Goal: Book appointment/travel/reservation

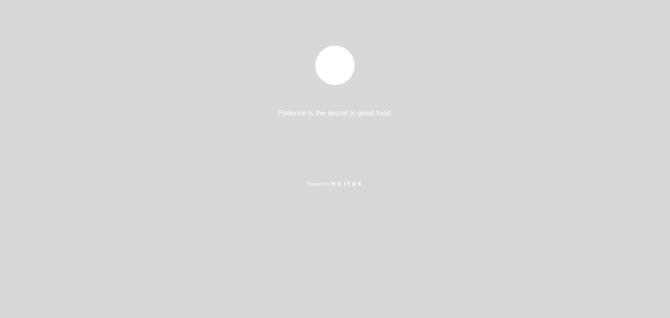
select select "es"
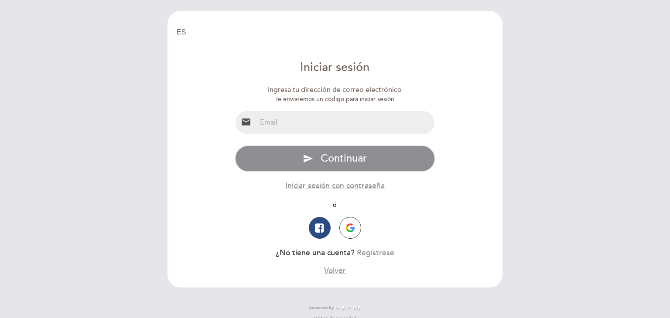
select select "es"
click at [310, 128] on input "email" at bounding box center [345, 122] width 178 height 23
type input "macaillaux@hotmail.com"
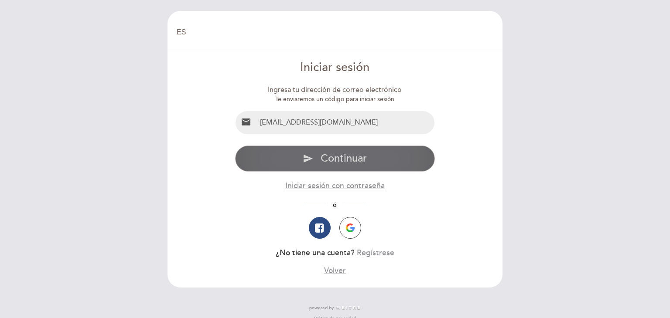
click at [336, 161] on span "Continuar" at bounding box center [343, 158] width 46 height 13
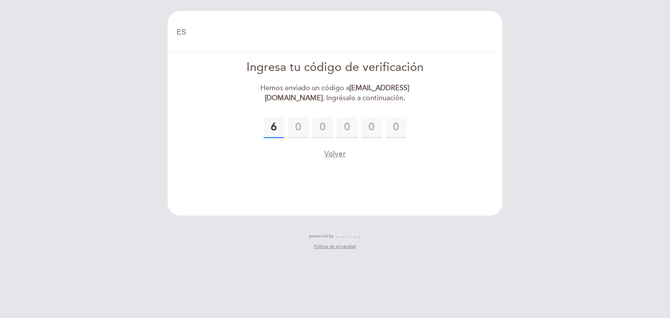
type input "6"
type input "5"
type input "1"
type input "2"
type input "0"
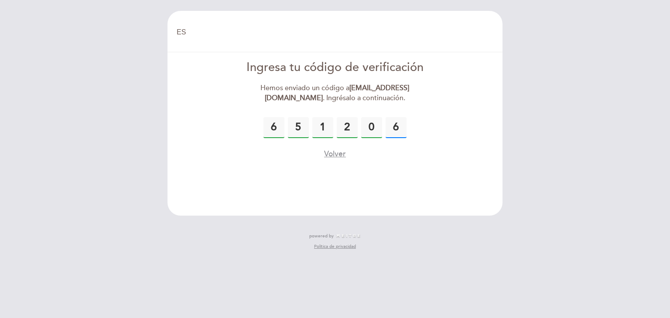
type input "6"
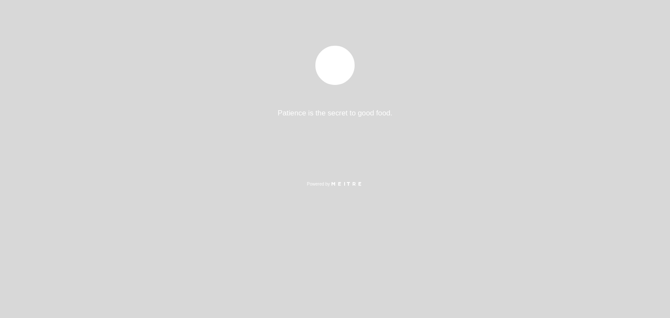
select select "es"
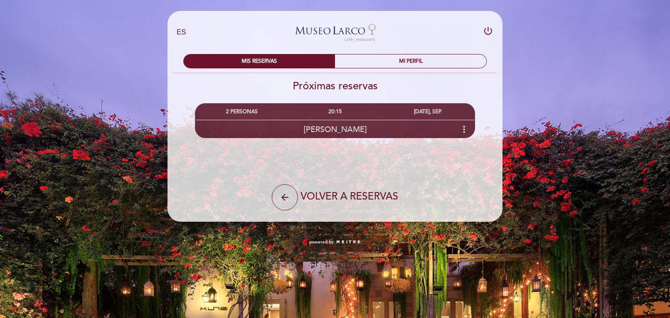
click at [464, 133] on icon "more_vert" at bounding box center [464, 129] width 10 height 10
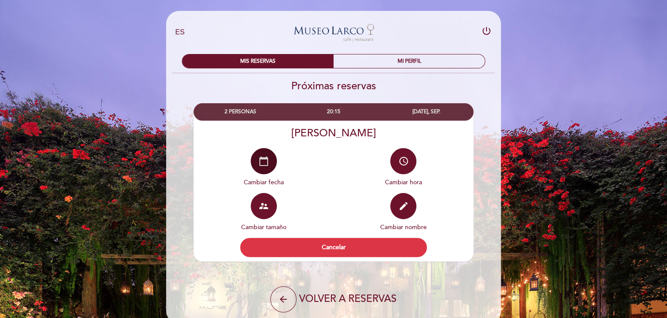
click at [253, 162] on button "calendar_today" at bounding box center [264, 161] width 26 height 26
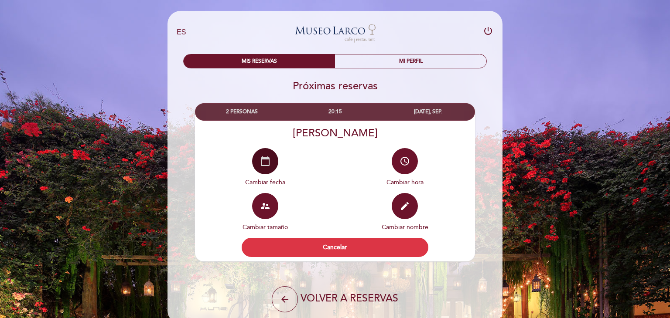
select select "es"
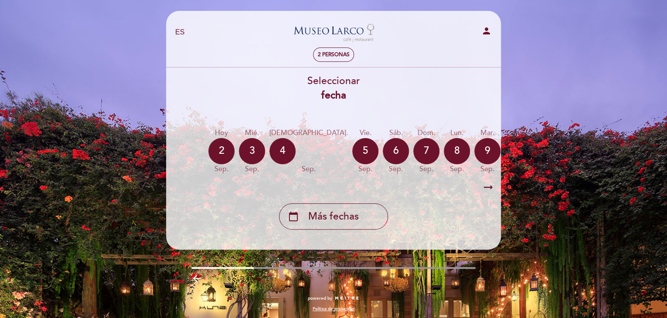
scroll to position [0, 74]
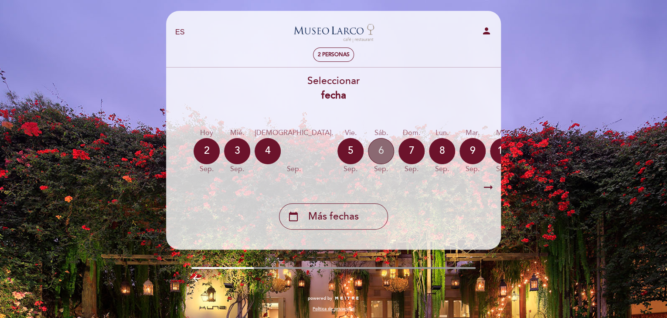
click at [368, 155] on div "6" at bounding box center [381, 151] width 26 height 26
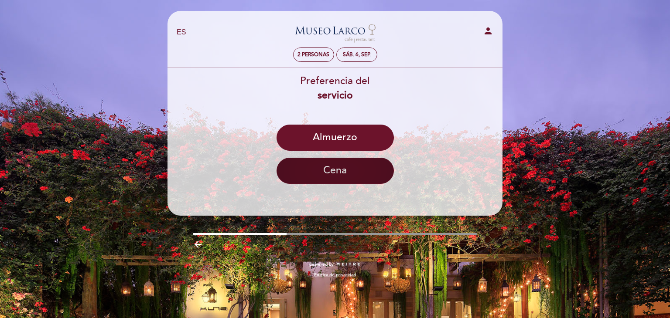
click at [347, 170] on button "Cena" at bounding box center [334, 171] width 117 height 26
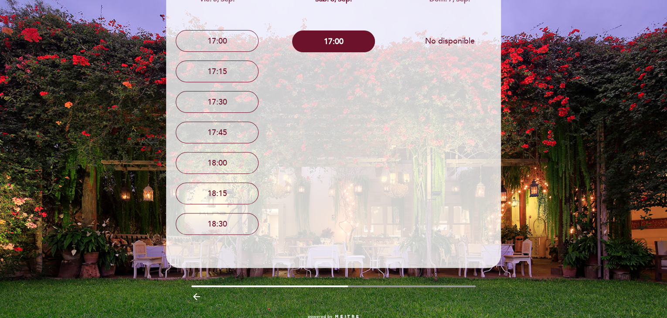
scroll to position [116, 0]
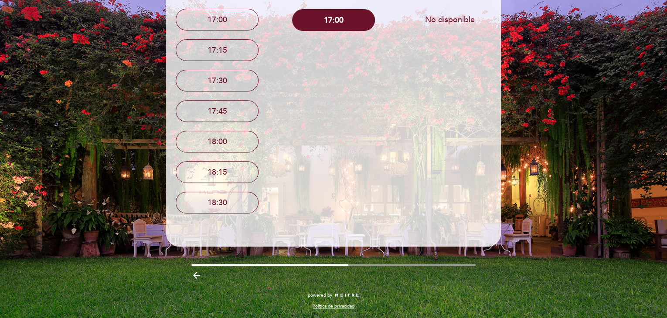
drag, startPoint x: 341, startPoint y: 270, endPoint x: 359, endPoint y: 265, distance: 19.2
click at [370, 267] on div "arrow_backward" at bounding box center [334, 275] width 348 height 18
drag, startPoint x: 359, startPoint y: 265, endPoint x: 435, endPoint y: 262, distance: 75.9
click at [439, 267] on div "arrow_backward" at bounding box center [334, 274] width 348 height 20
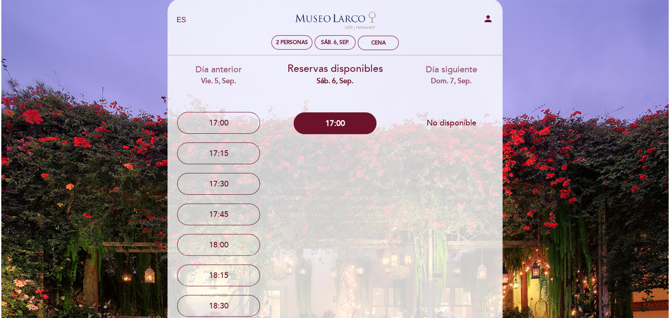
scroll to position [0, 0]
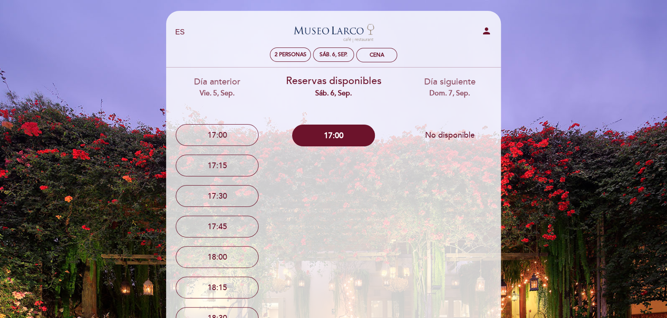
click at [485, 32] on icon "person" at bounding box center [486, 31] width 10 height 10
select select "es"
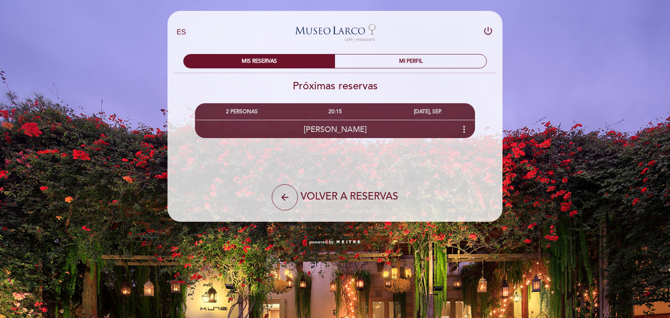
click at [464, 129] on icon "more_vert" at bounding box center [464, 129] width 10 height 10
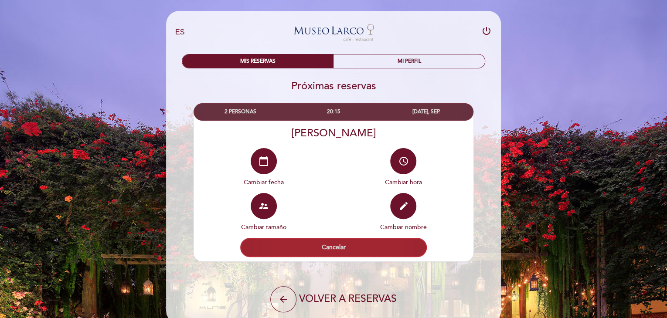
click at [301, 241] on button "Cancelar" at bounding box center [333, 247] width 187 height 19
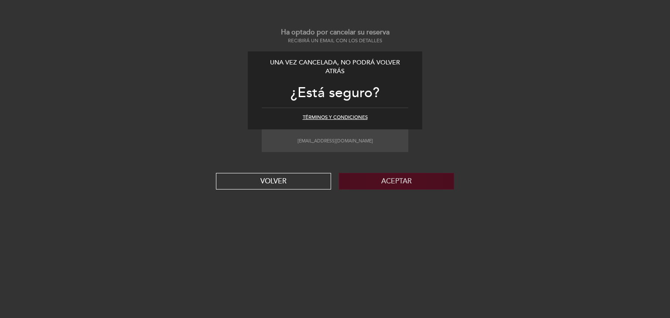
click at [399, 183] on button "Aceptar" at bounding box center [396, 181] width 115 height 17
